Goal: Information Seeking & Learning: Learn about a topic

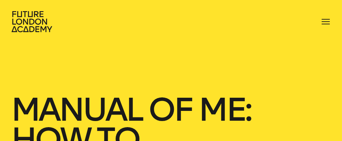
drag, startPoint x: 307, startPoint y: 0, endPoint x: 74, endPoint y: 47, distance: 237.4
click at [74, 47] on div "Manual of Me: How to create an inclusive workplace Design Leadership [DATE]" at bounding box center [171, 126] width 342 height 252
drag, startPoint x: 333, startPoint y: 1, endPoint x: 156, endPoint y: 90, distance: 197.9
click at [156, 90] on div "Manual of Me: How to create an inclusive workplace Design Leadership [DATE]" at bounding box center [171, 126] width 342 height 252
drag, startPoint x: 327, startPoint y: 1, endPoint x: 168, endPoint y: 65, distance: 171.6
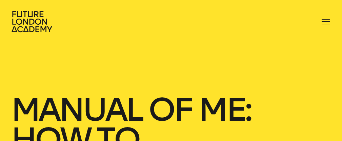
click at [137, 85] on div "Manual of Me: How to create an inclusive workplace Design Leadership [DATE]" at bounding box center [171, 126] width 342 height 252
drag, startPoint x: 329, startPoint y: 0, endPoint x: 195, endPoint y: 54, distance: 144.2
click at [195, 54] on div "Manual of Me: How to create an inclusive workplace Design Leadership [DATE]" at bounding box center [171, 126] width 342 height 252
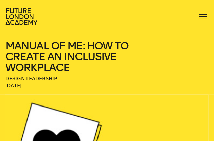
click at [157, 79] on span "Design Leadership" at bounding box center [106, 79] width 203 height 7
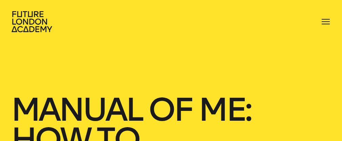
drag, startPoint x: 338, startPoint y: 0, endPoint x: 285, endPoint y: 84, distance: 99.0
click at [213, 84] on div "Manual of Me: How to create an inclusive workplace Design Leadership [DATE]" at bounding box center [171, 126] width 342 height 252
